Goal: Transaction & Acquisition: Purchase product/service

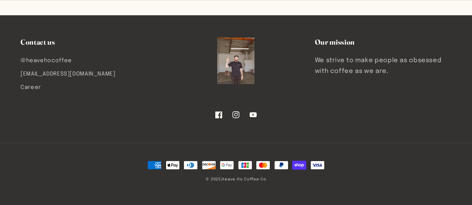
scroll to position [1305, 0]
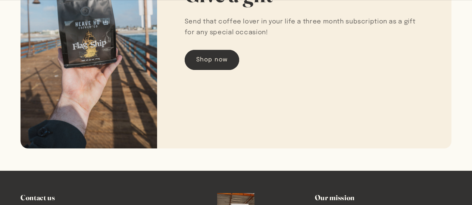
scroll to position [1156, 0]
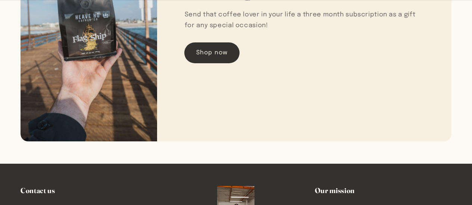
click at [216, 54] on link "Shop now" at bounding box center [212, 53] width 54 height 20
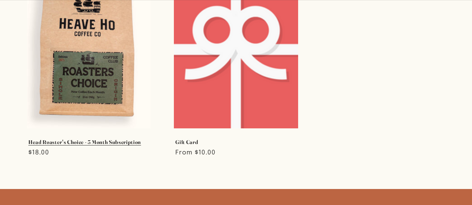
scroll to position [112, 0]
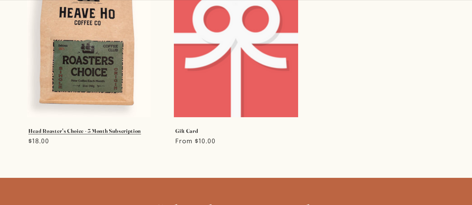
click at [95, 128] on link "Head Roaster's Choice - 3 Month Subscription" at bounding box center [88, 131] width 121 height 7
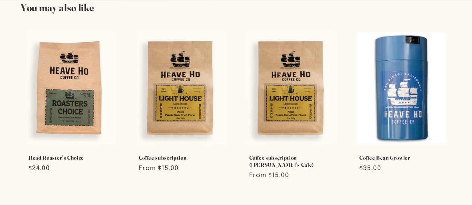
scroll to position [373, 0]
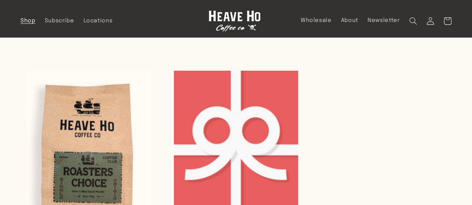
click at [23, 22] on span "Shop" at bounding box center [28, 21] width 15 height 7
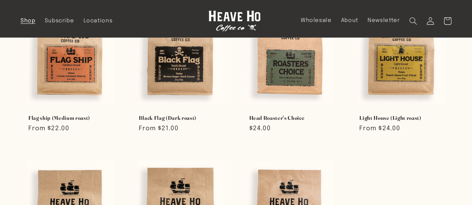
scroll to position [149, 0]
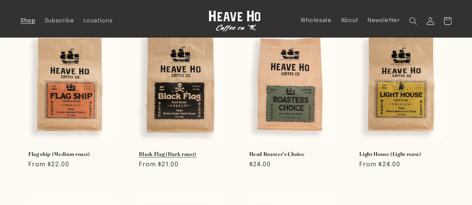
click at [195, 151] on link "Black Flag (Dark roast)" at bounding box center [181, 154] width 84 height 7
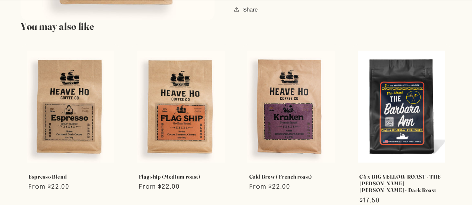
scroll to position [597, 0]
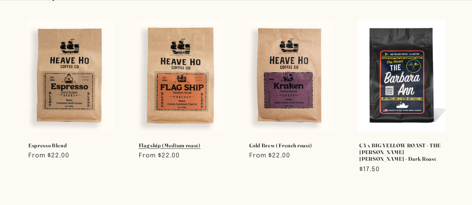
click at [180, 142] on link "Flag ship (Medium roast)" at bounding box center [181, 145] width 84 height 7
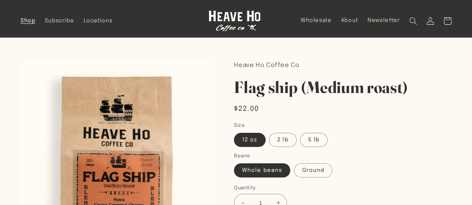
click at [31, 22] on span "Shop" at bounding box center [28, 21] width 15 height 7
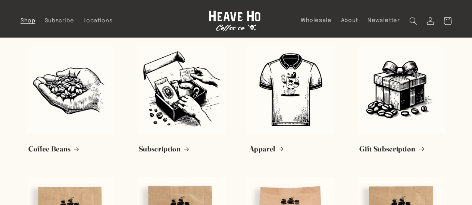
click at [409, 145] on link "Gift Subscription" at bounding box center [401, 149] width 84 height 9
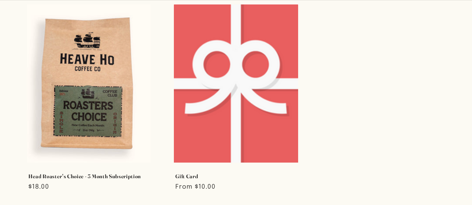
scroll to position [75, 0]
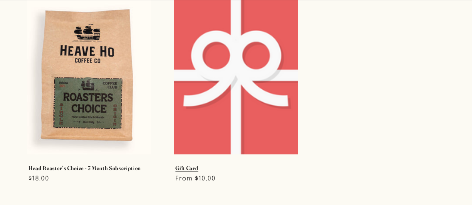
click at [260, 165] on link "Gift Card" at bounding box center [235, 168] width 121 height 7
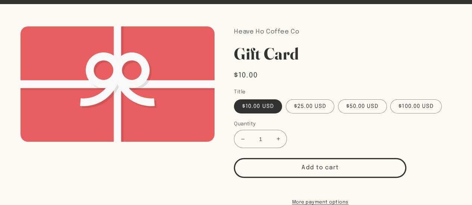
scroll to position [37, 0]
